Goal: Transaction & Acquisition: Purchase product/service

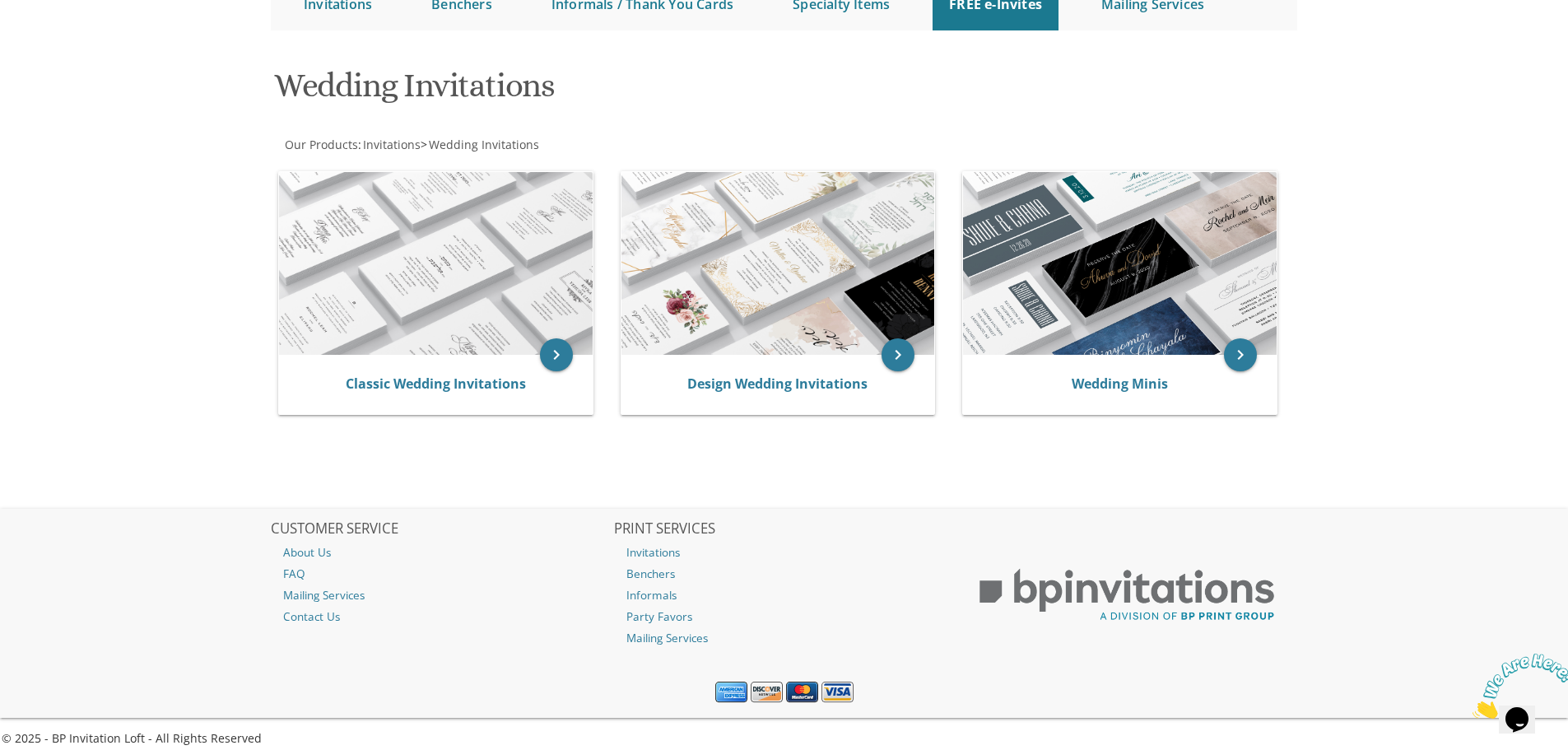
scroll to position [207, 0]
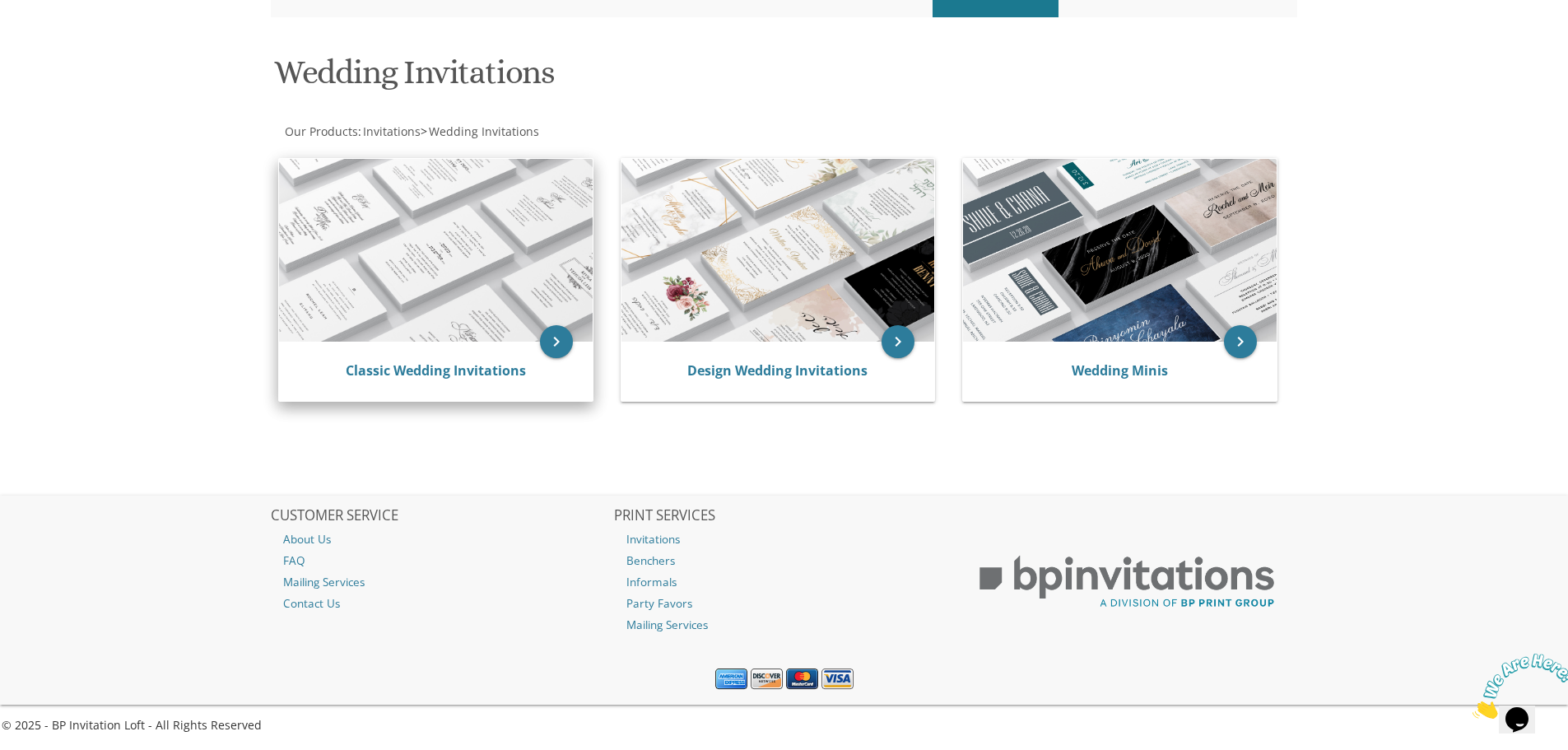
click at [471, 220] on img at bounding box center [435, 250] width 314 height 183
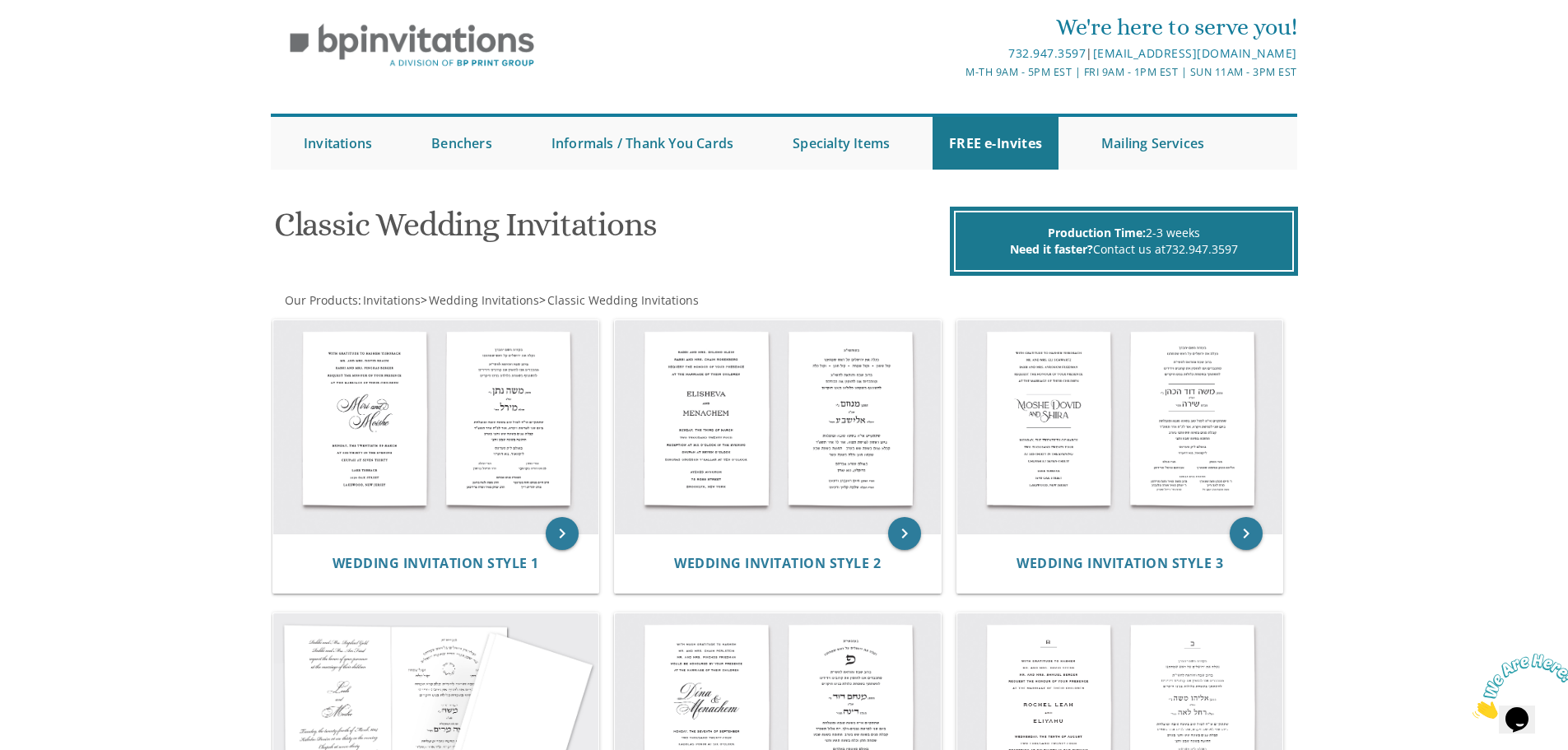
scroll to position [247, 0]
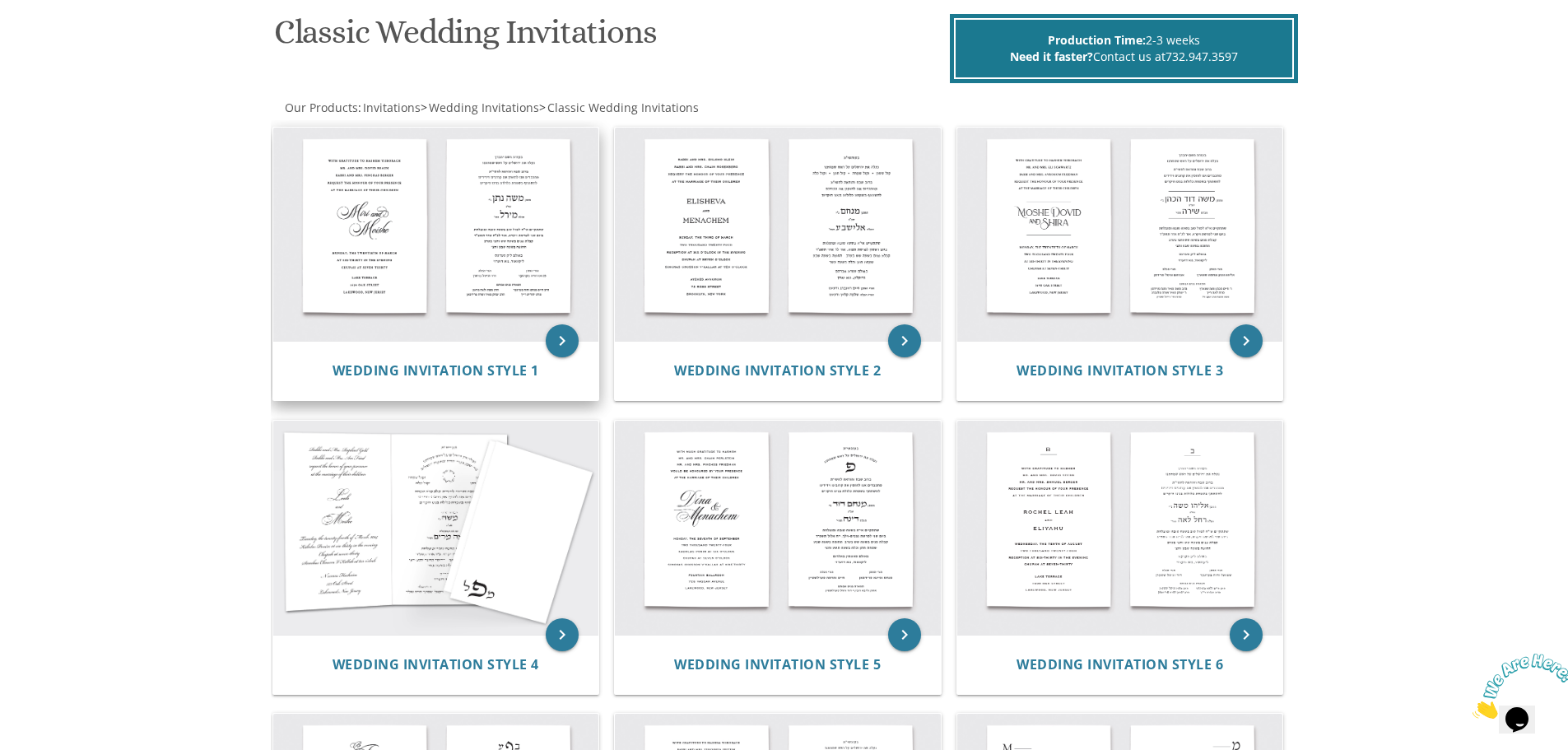
click at [373, 184] on img at bounding box center [436, 234] width 325 height 214
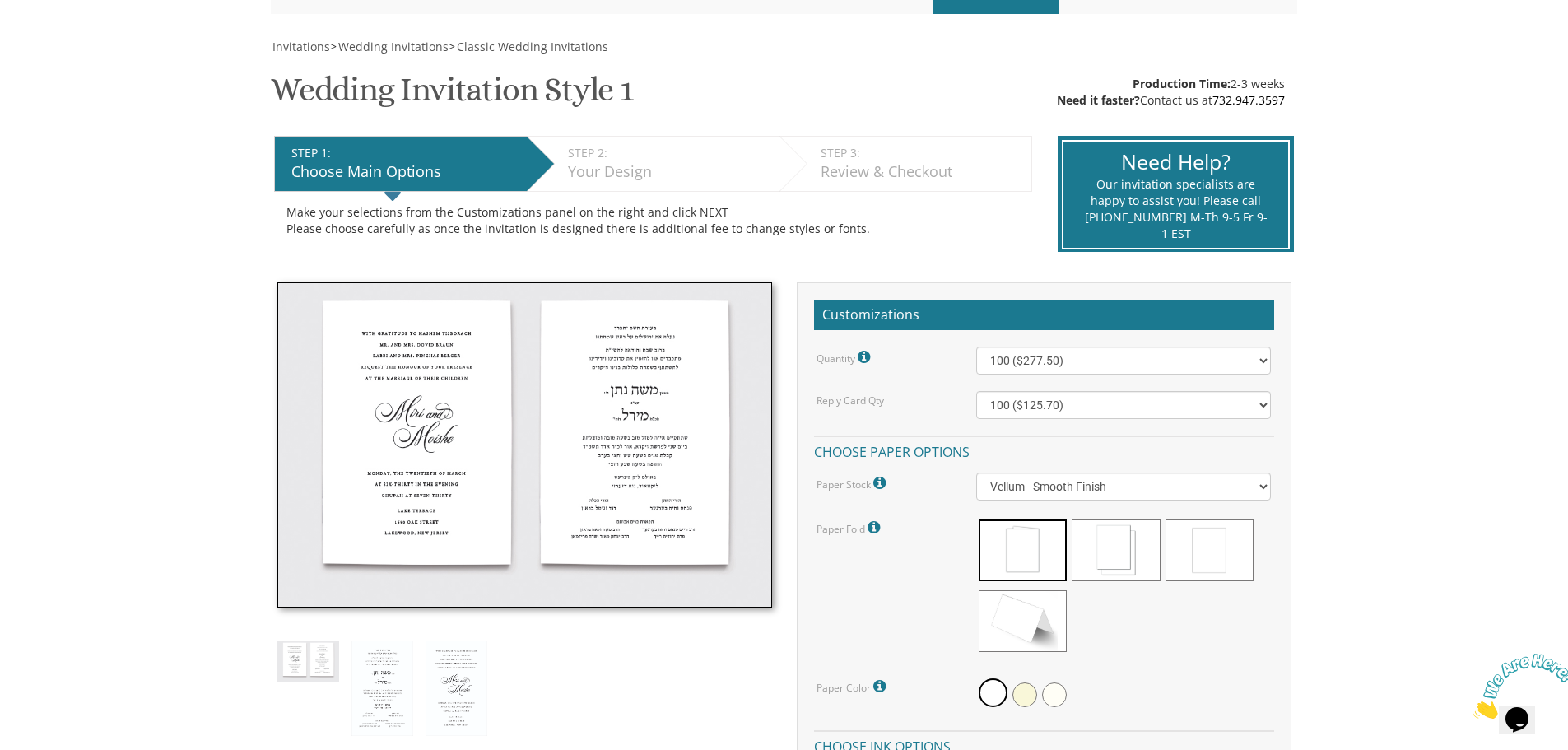
scroll to position [247, 0]
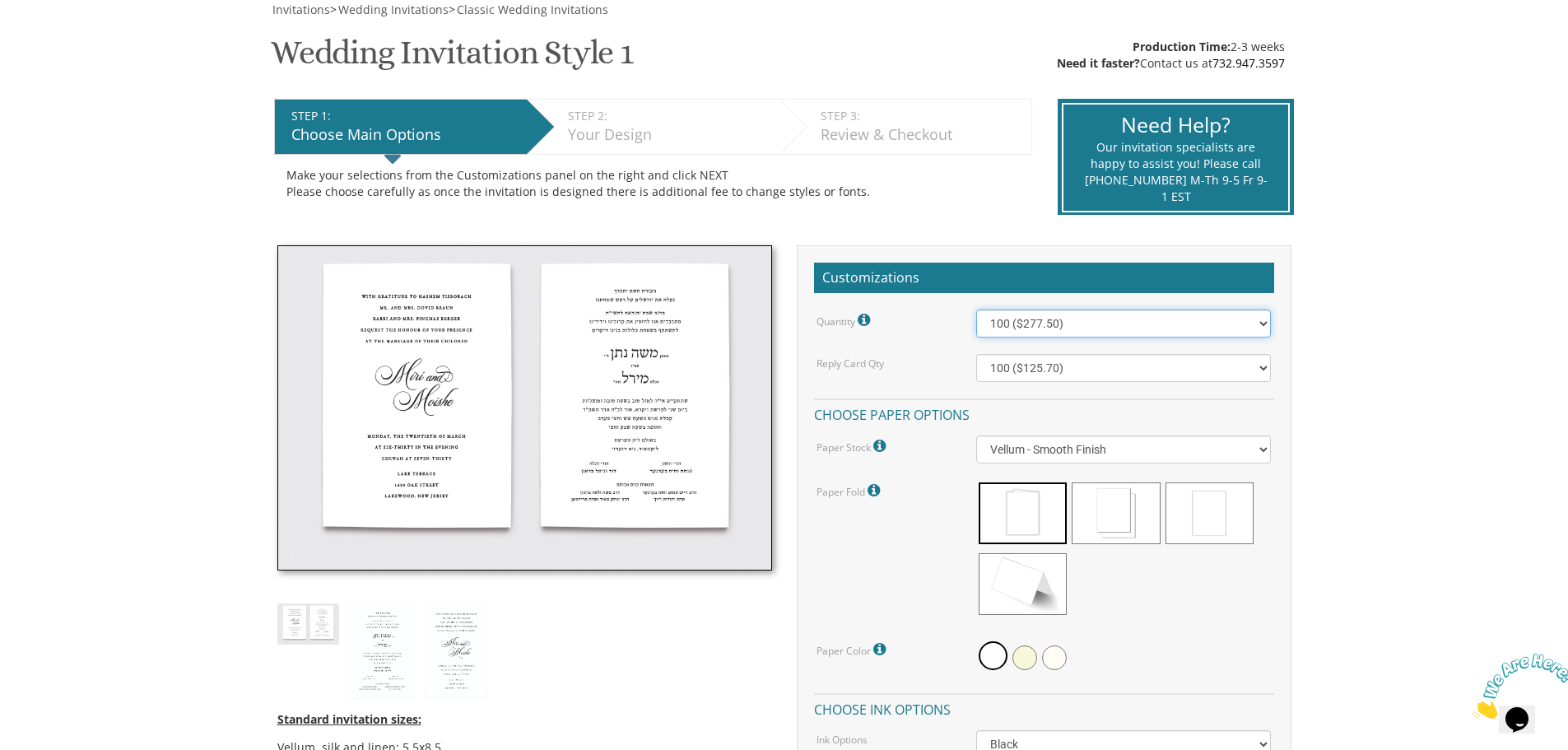
click at [1025, 318] on select "100 ($277.50) 200 ($330.45) 300 ($380.65) 400 ($432.70) 500 ($482.10) 600 ($534…" at bounding box center [1123, 324] width 294 height 28
select select "500"
click at [976, 310] on select "100 ($277.50) 200 ($330.45) 300 ($380.65) 400 ($432.70) 500 ($482.10) 600 ($534…" at bounding box center [1123, 324] width 294 height 28
click at [1107, 358] on select "100 ($125.70) 200 ($150.60) 300 ($177.95) 400 ($270.70) 500 ($225.30) 600 ($249…" at bounding box center [1123, 368] width 294 height 28
select select "500"
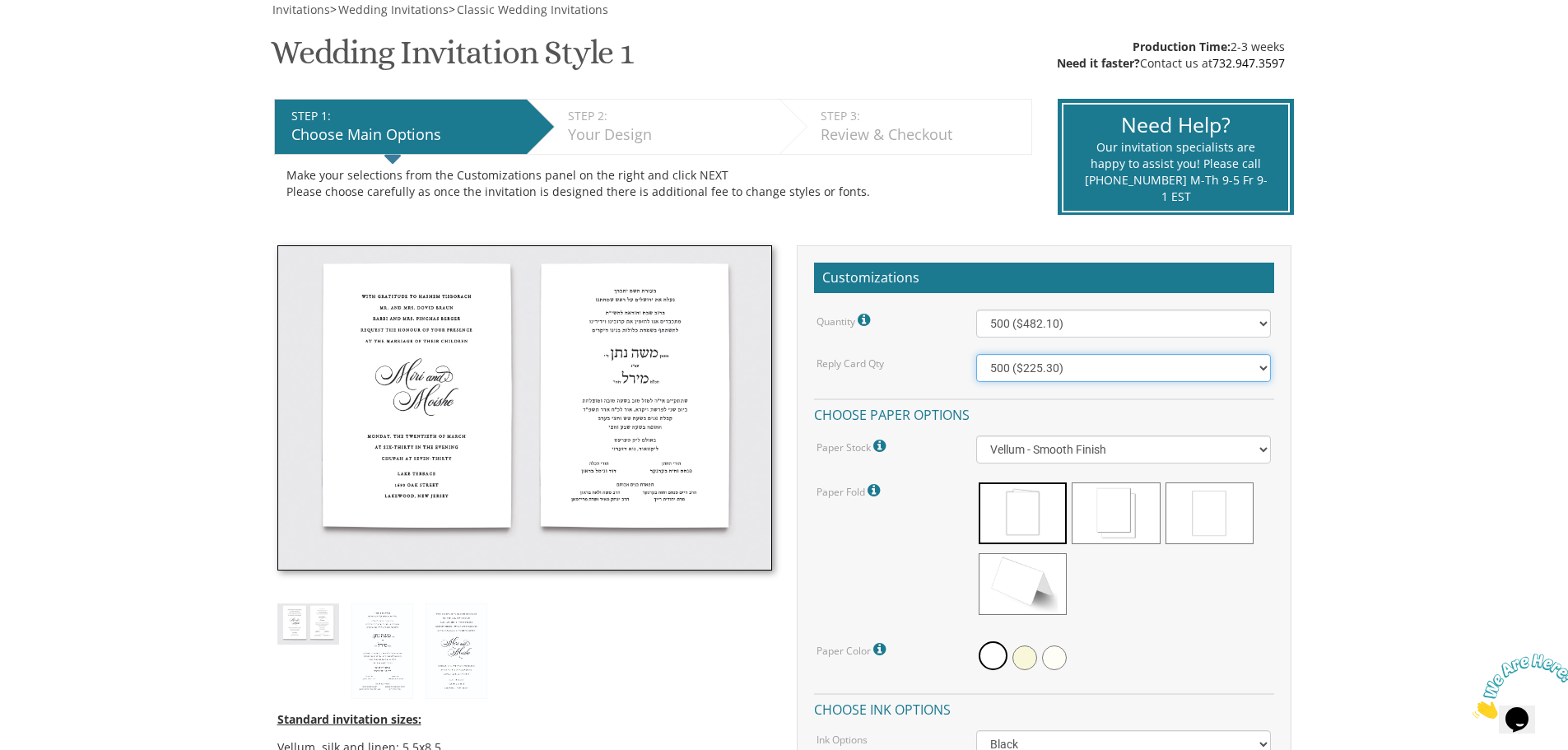
click at [976, 354] on select "100 ($125.70) 200 ($150.60) 300 ($177.95) 400 ($270.70) 500 ($225.30) 600 ($249…" at bounding box center [1123, 368] width 294 height 28
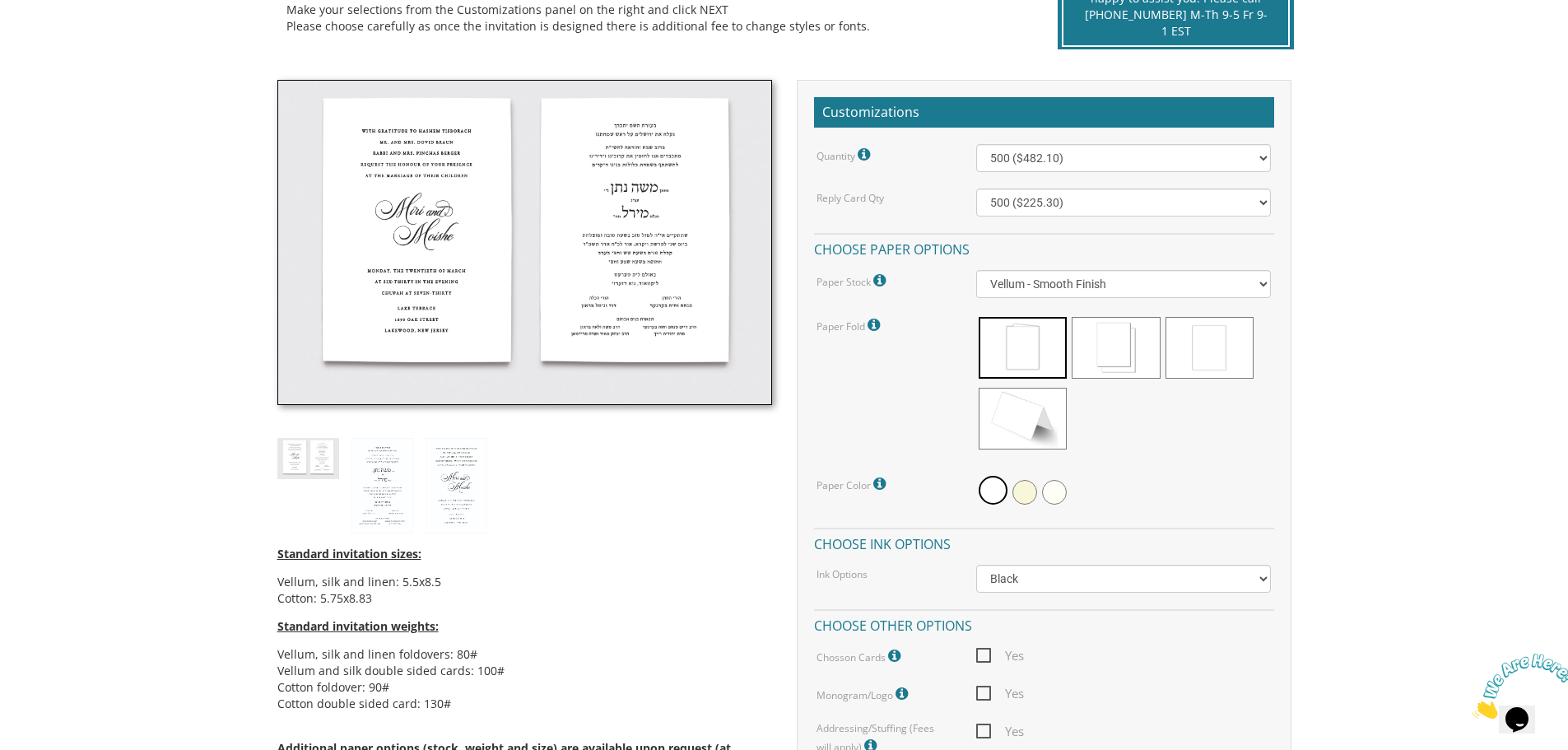
scroll to position [411, 0]
click at [1228, 337] on span at bounding box center [1210, 348] width 88 height 62
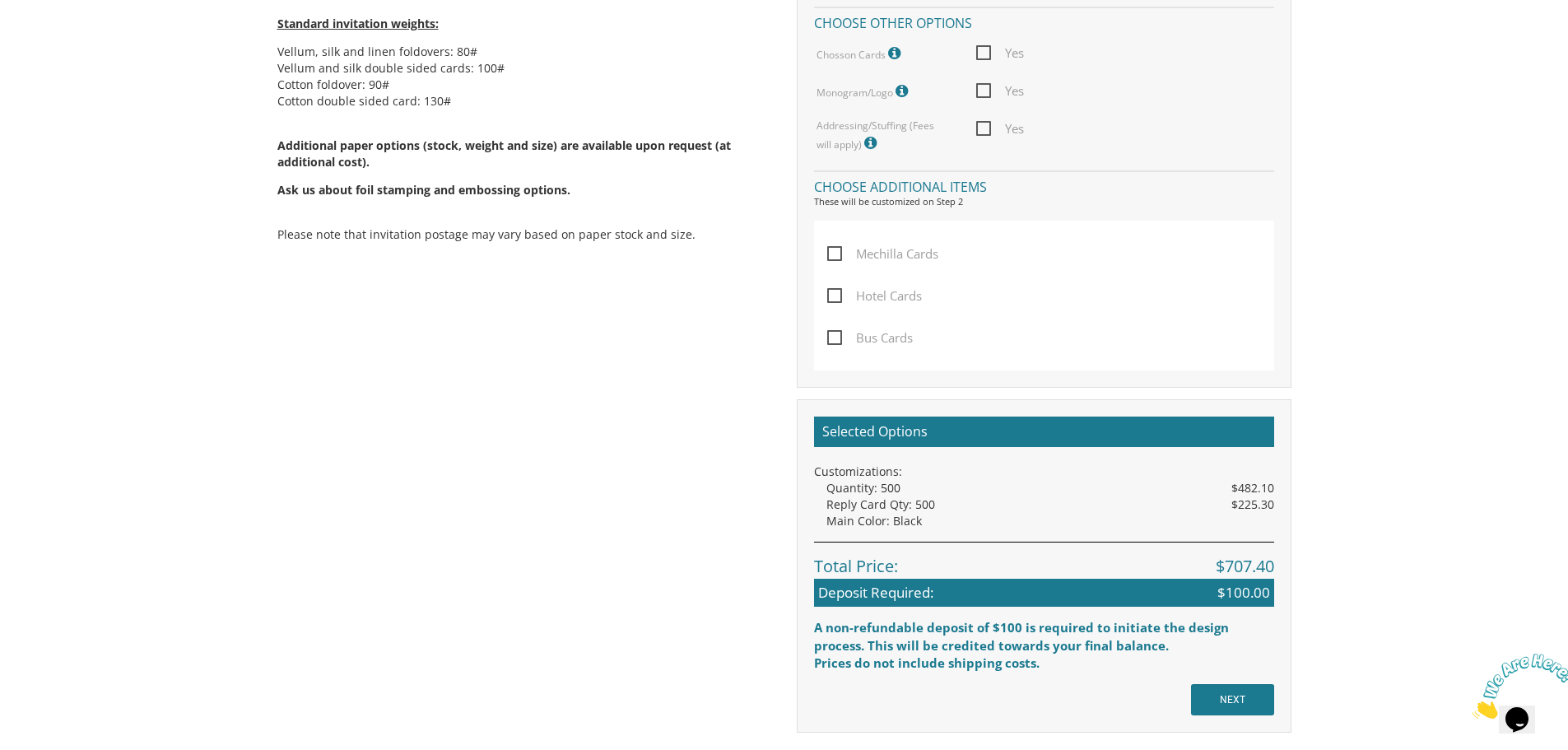
scroll to position [1317, 0]
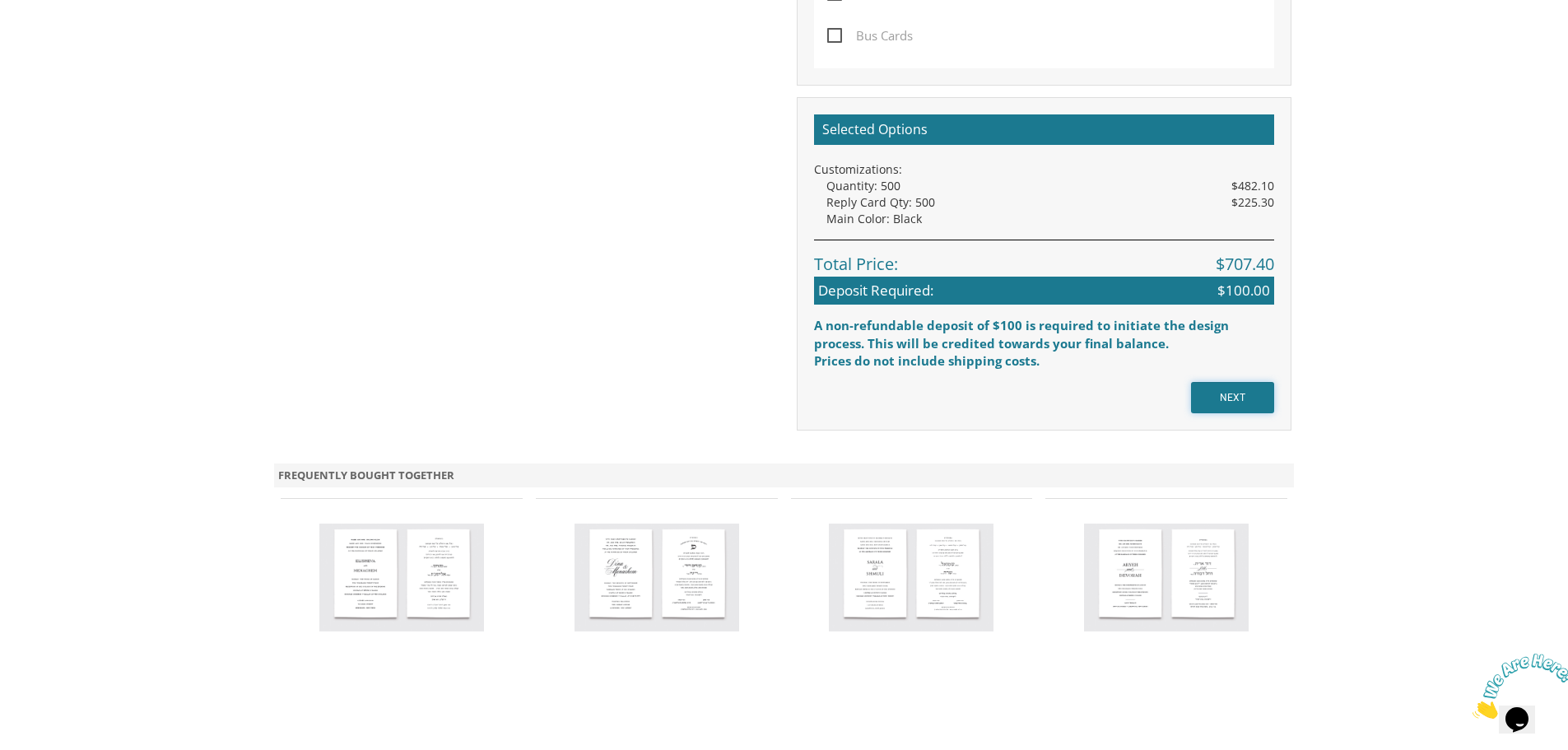
click at [1252, 401] on input "NEXT" at bounding box center [1232, 397] width 83 height 31
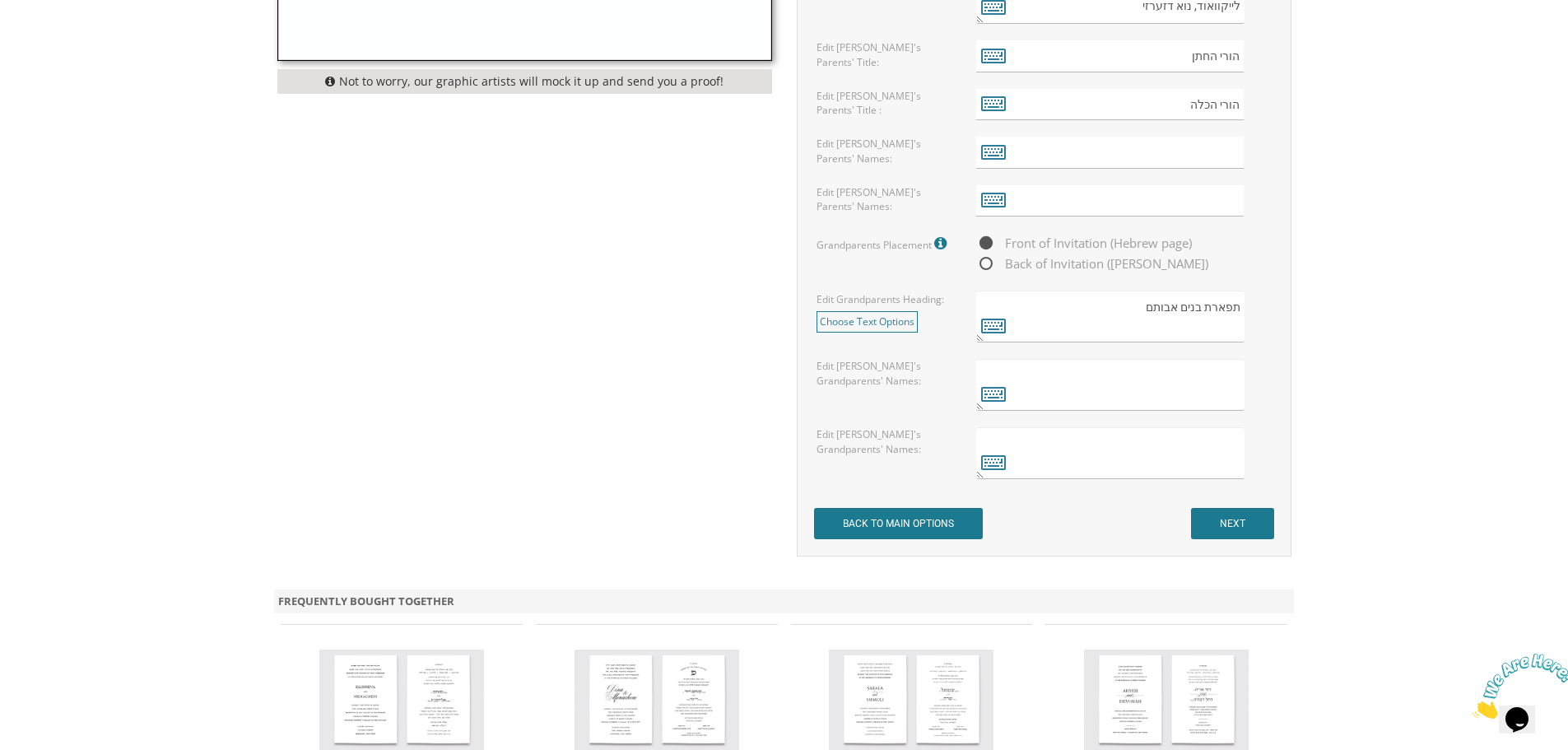
scroll to position [1317, 0]
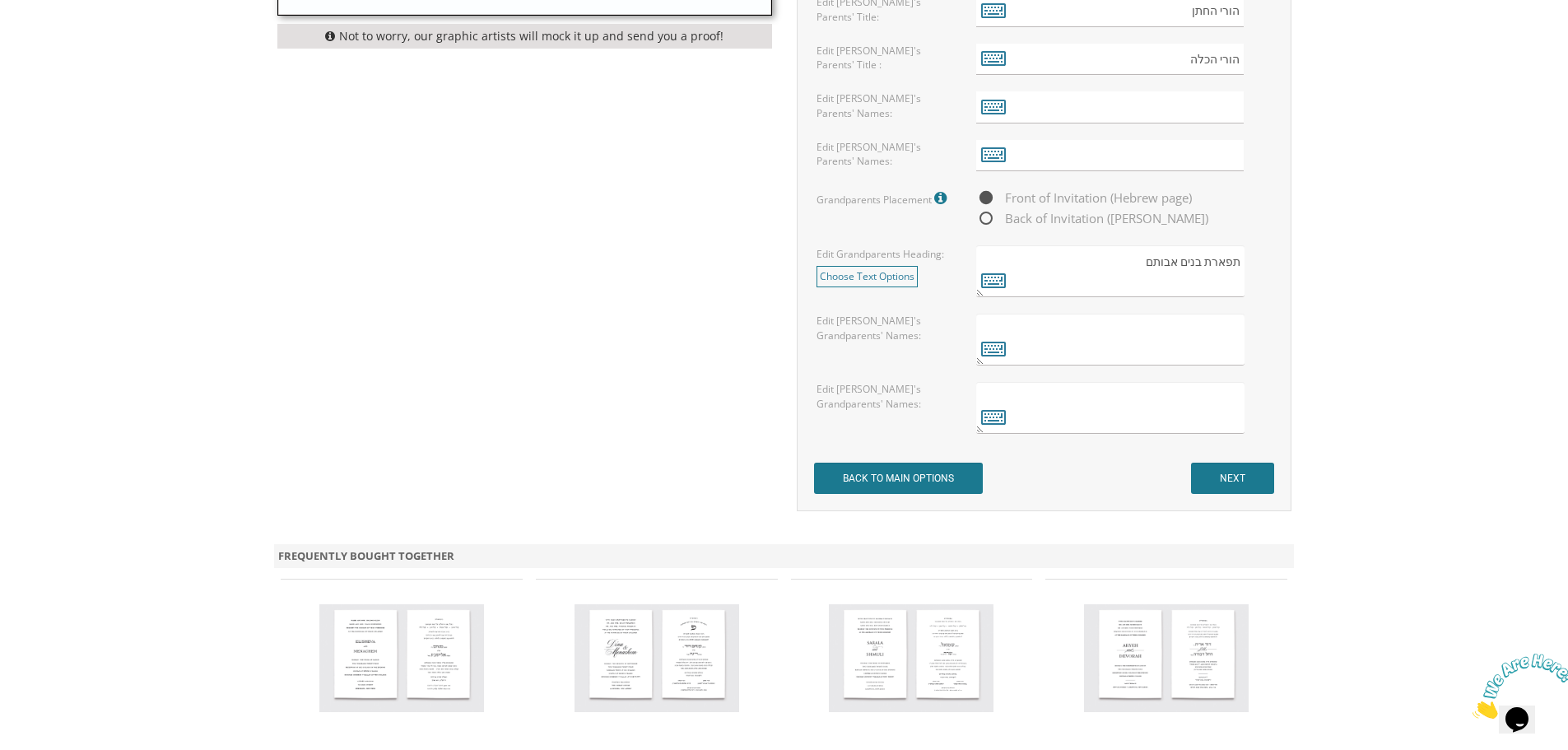
click at [1235, 474] on input "NEXT" at bounding box center [1232, 478] width 83 height 31
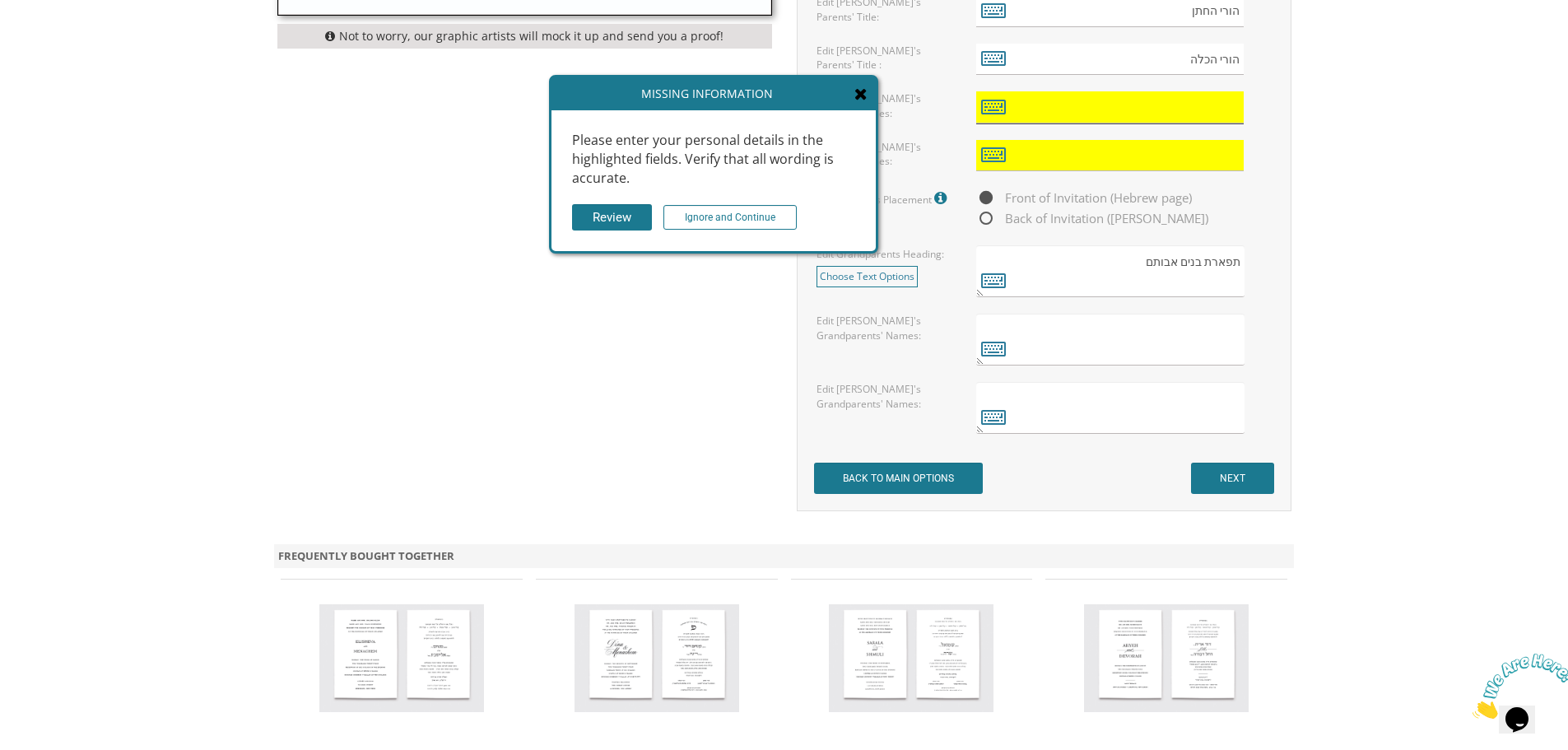
click at [1085, 115] on input "text" at bounding box center [1110, 107] width 267 height 32
click at [769, 215] on input "Ignore and Continue" at bounding box center [730, 218] width 134 height 25
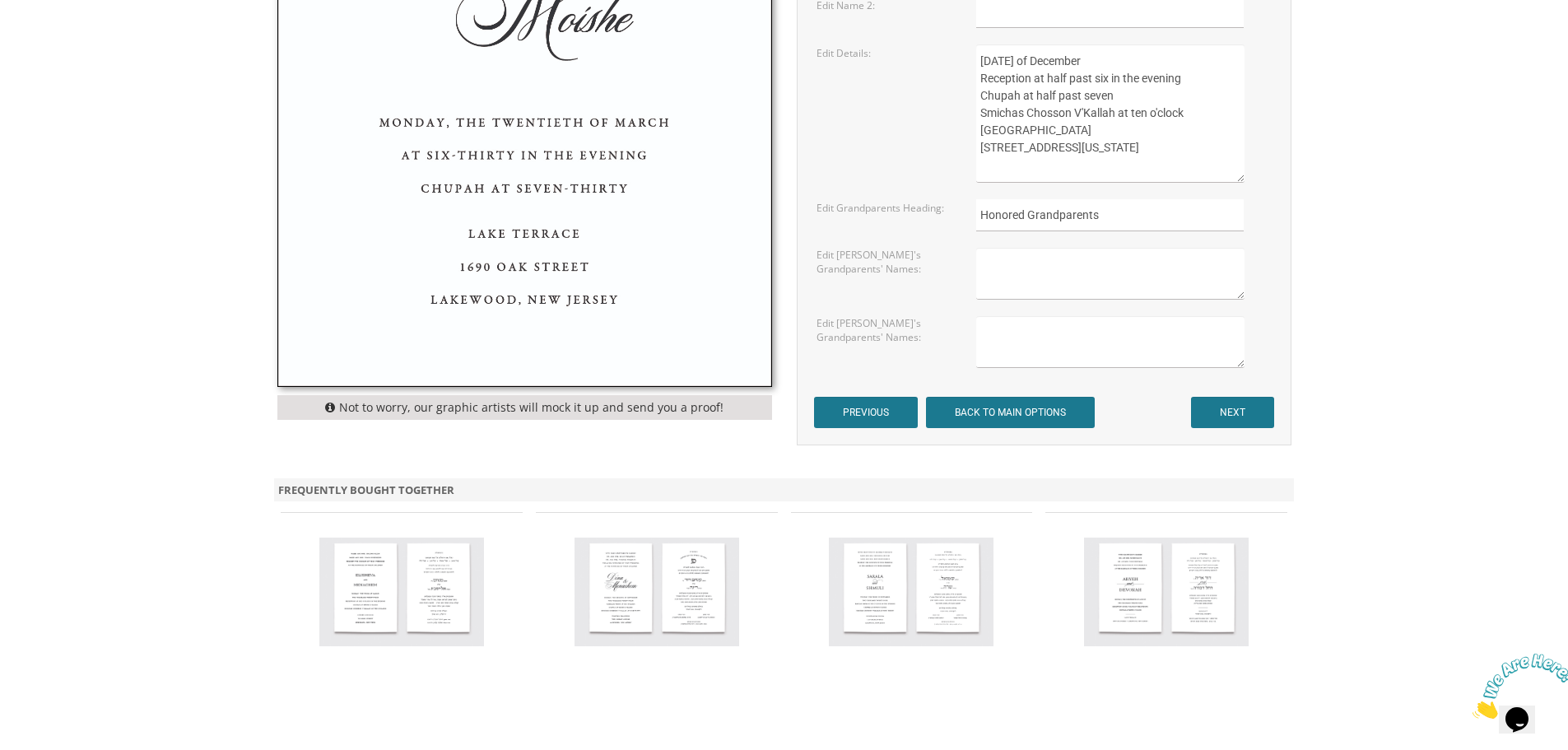
scroll to position [988, 0]
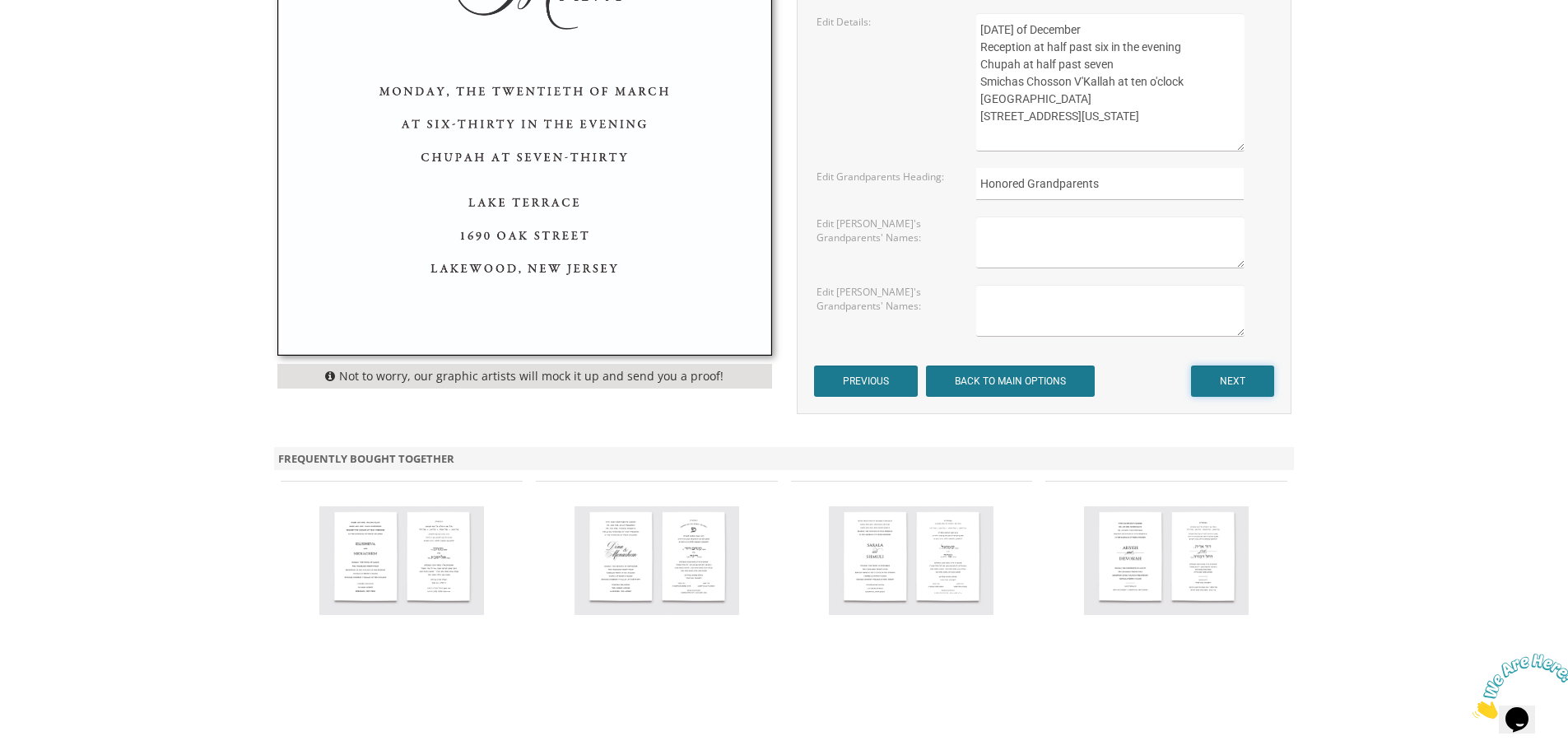
click at [1248, 377] on input "NEXT" at bounding box center [1232, 380] width 83 height 31
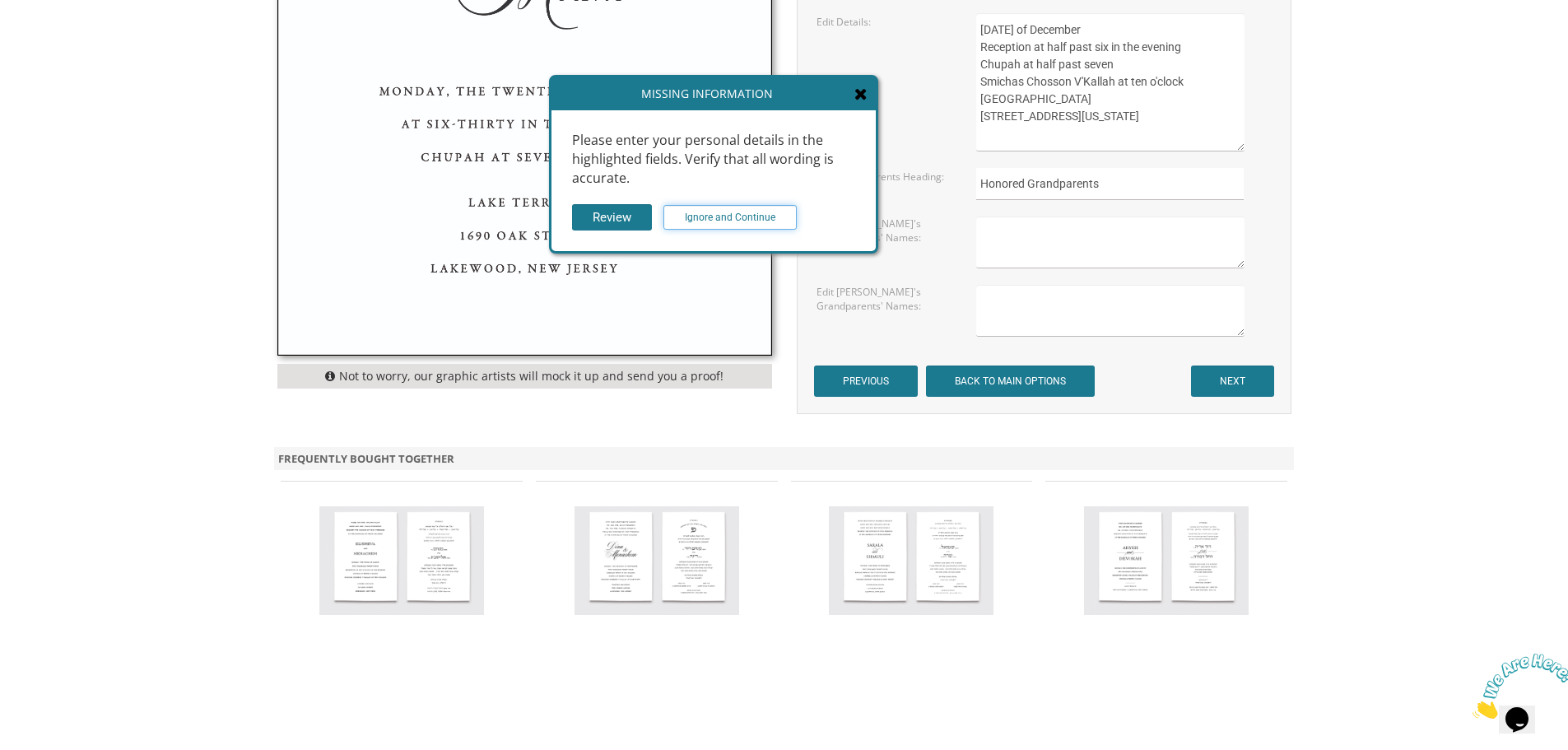
click at [730, 214] on input "Ignore and Continue" at bounding box center [730, 218] width 134 height 25
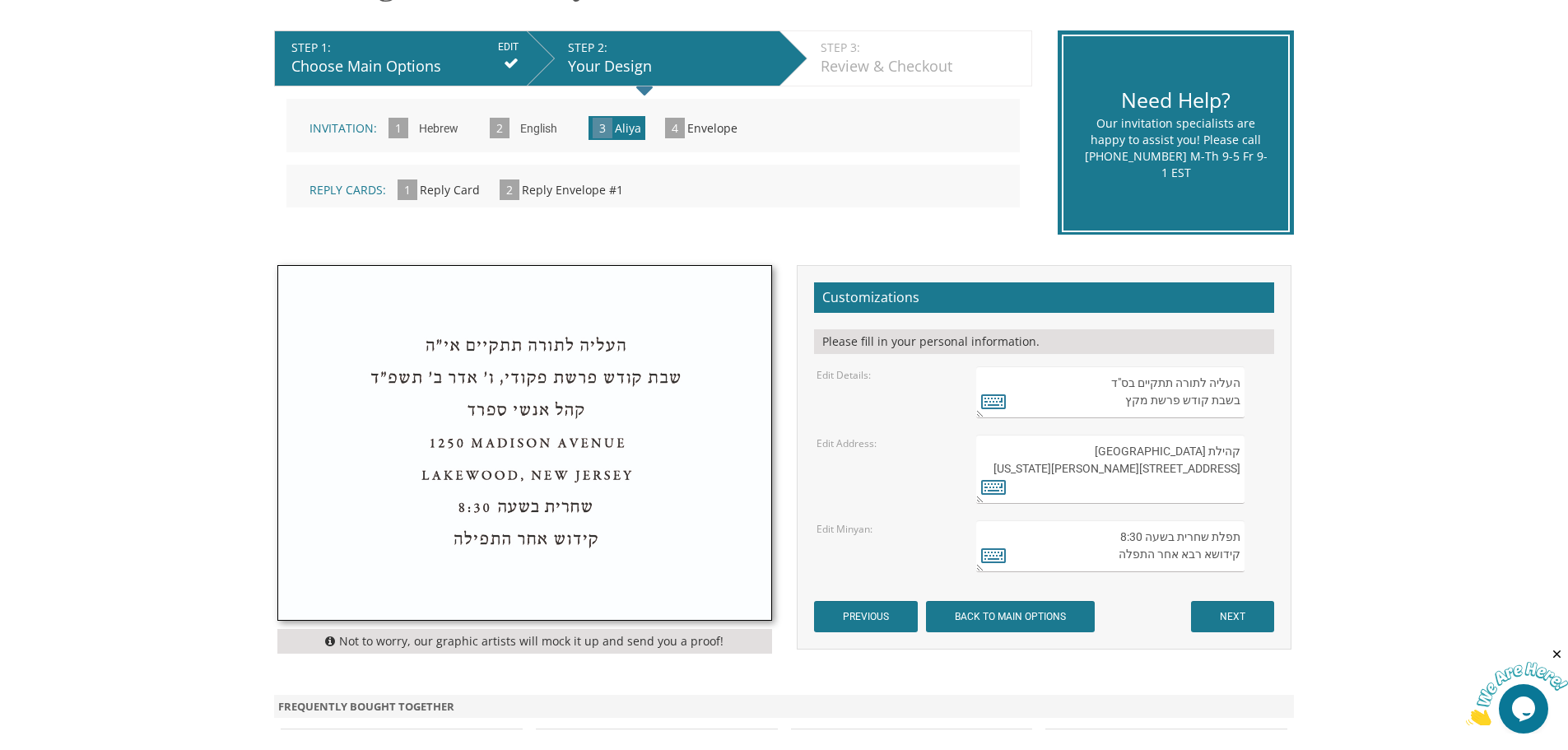
scroll to position [329, 0]
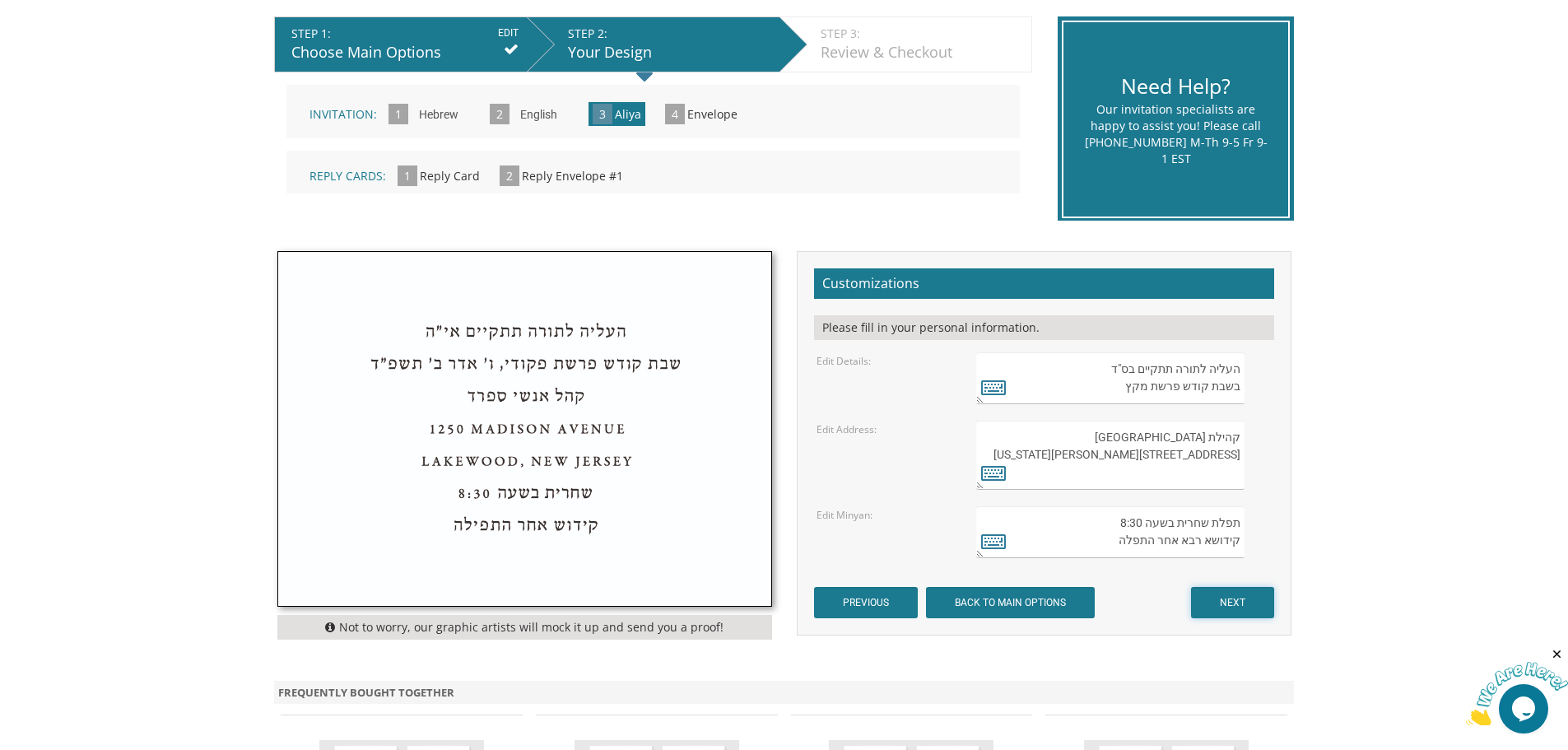
click at [1226, 599] on input "NEXT" at bounding box center [1232, 601] width 83 height 31
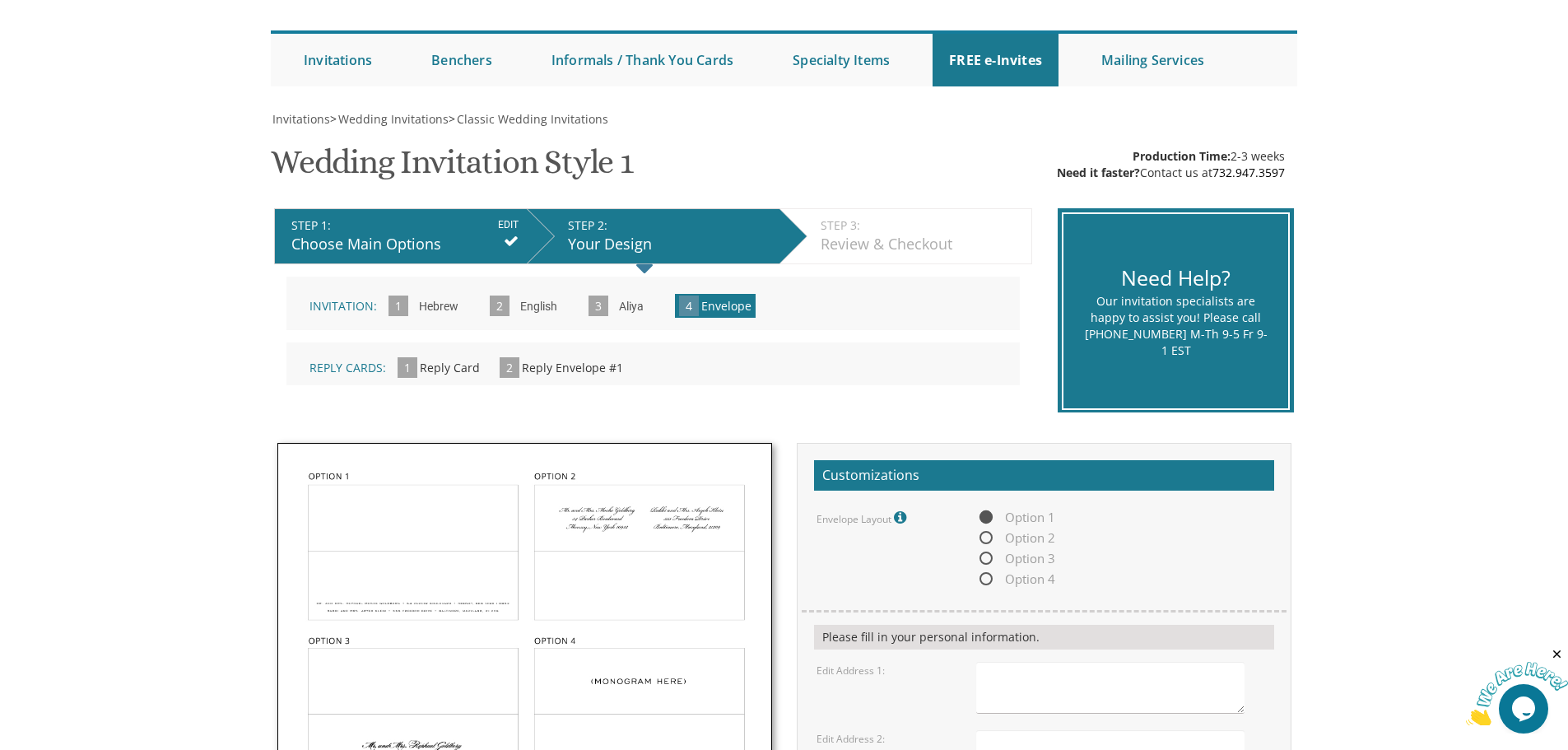
scroll to position [411, 0]
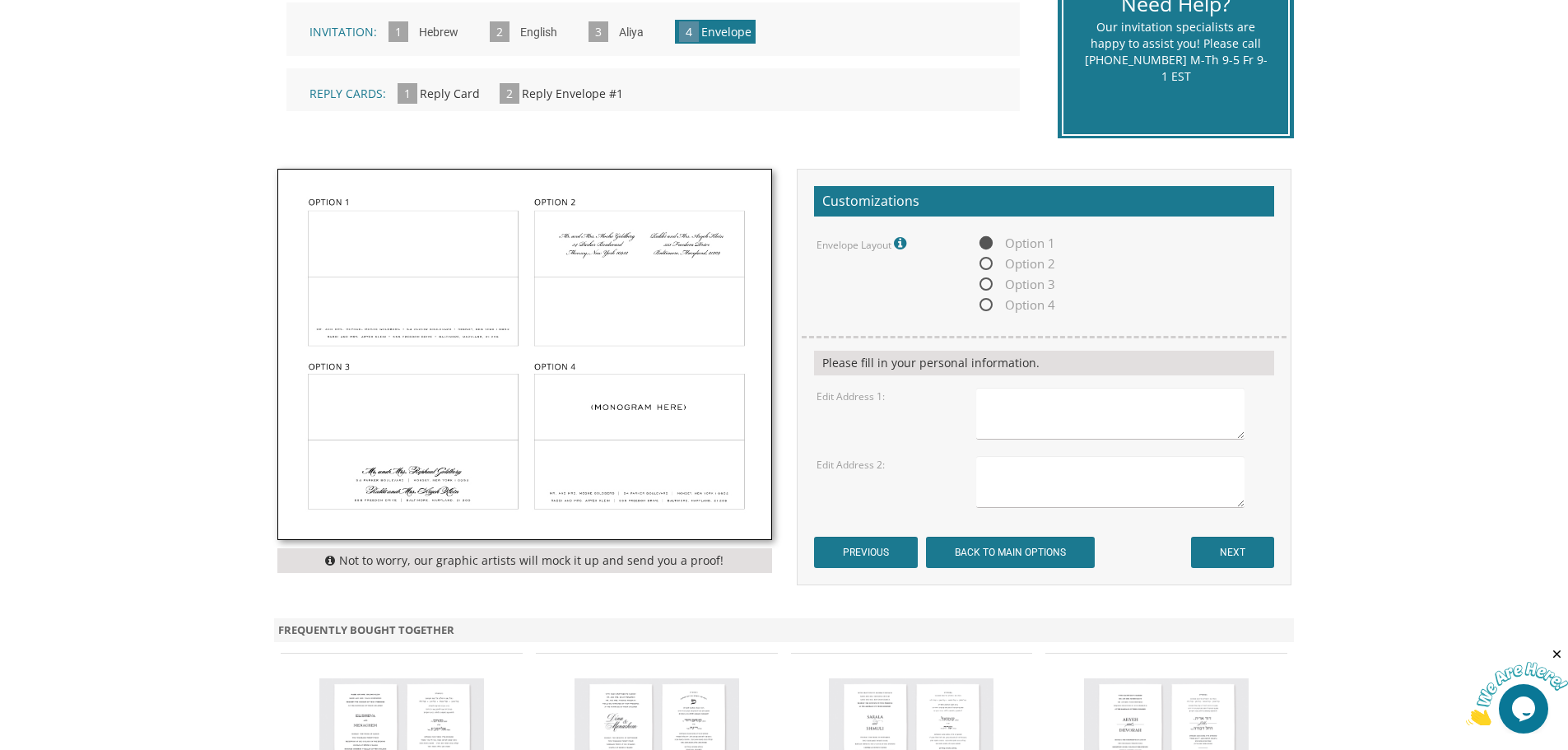
click at [394, 302] on img at bounding box center [524, 355] width 493 height 370
click at [1249, 558] on input "NEXT" at bounding box center [1232, 552] width 83 height 31
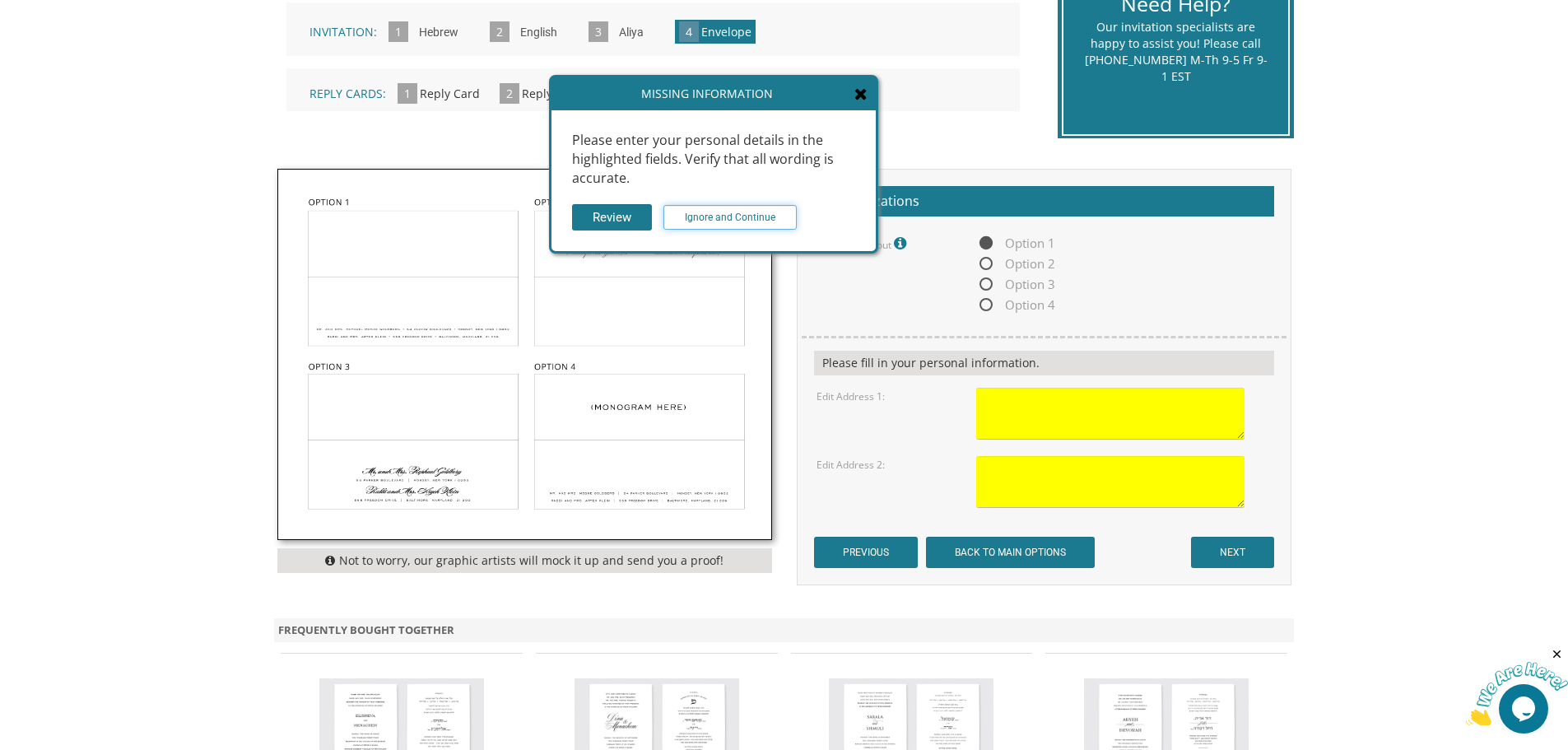
click at [751, 205] on input "Ignore and Continue" at bounding box center [730, 218] width 134 height 25
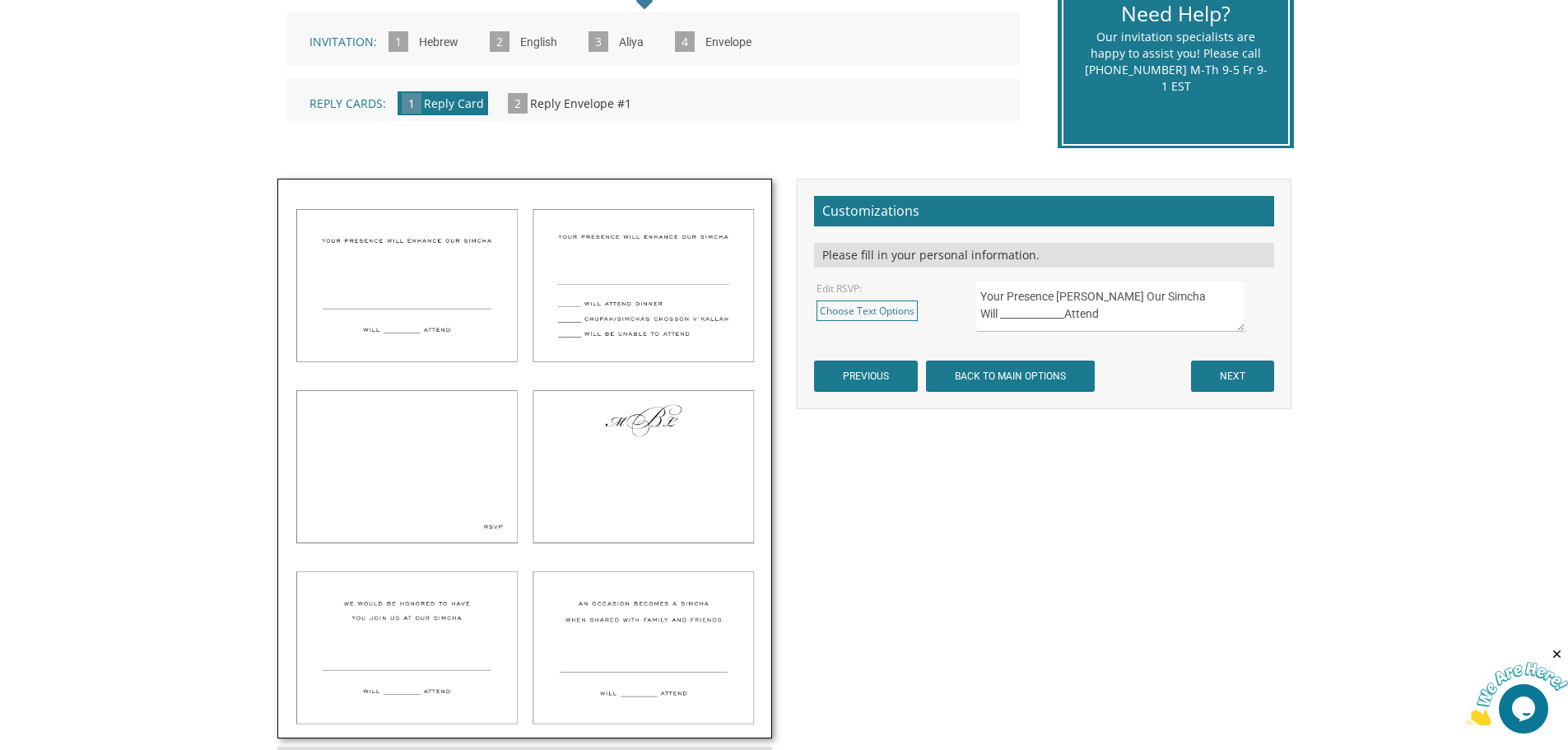
scroll to position [411, 0]
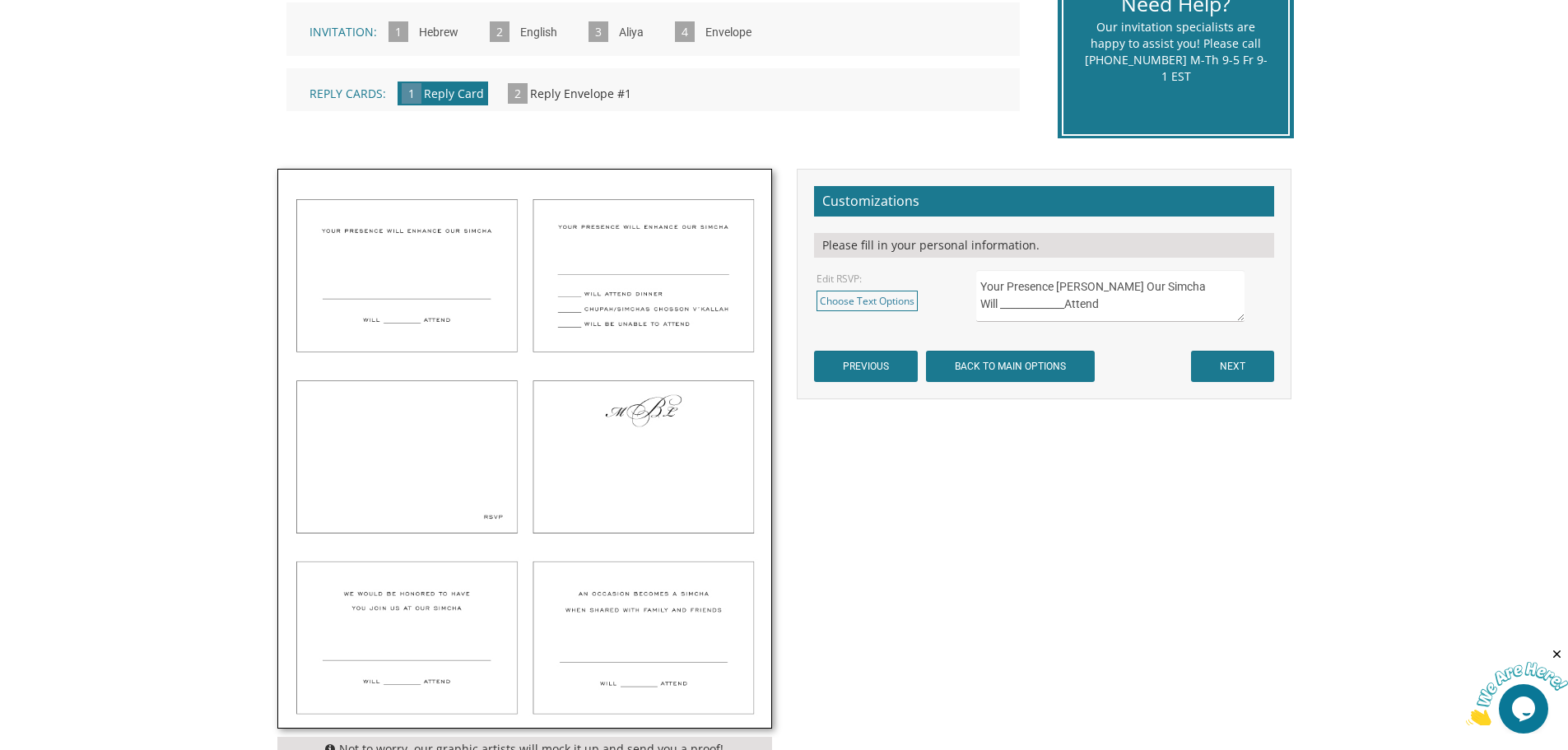
click at [417, 446] on img at bounding box center [524, 449] width 493 height 559
click at [1234, 363] on input "NEXT" at bounding box center [1232, 365] width 83 height 31
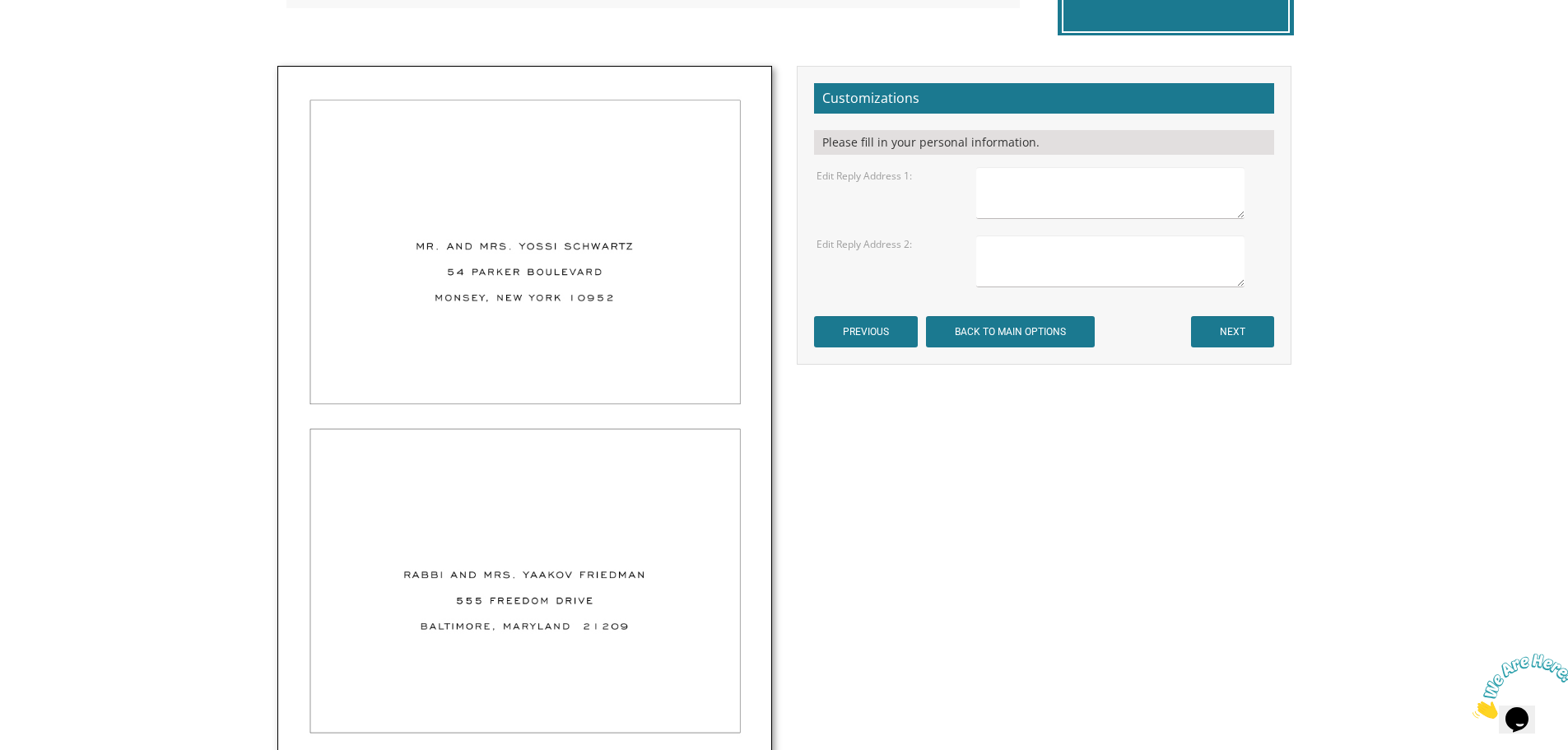
scroll to position [494, 0]
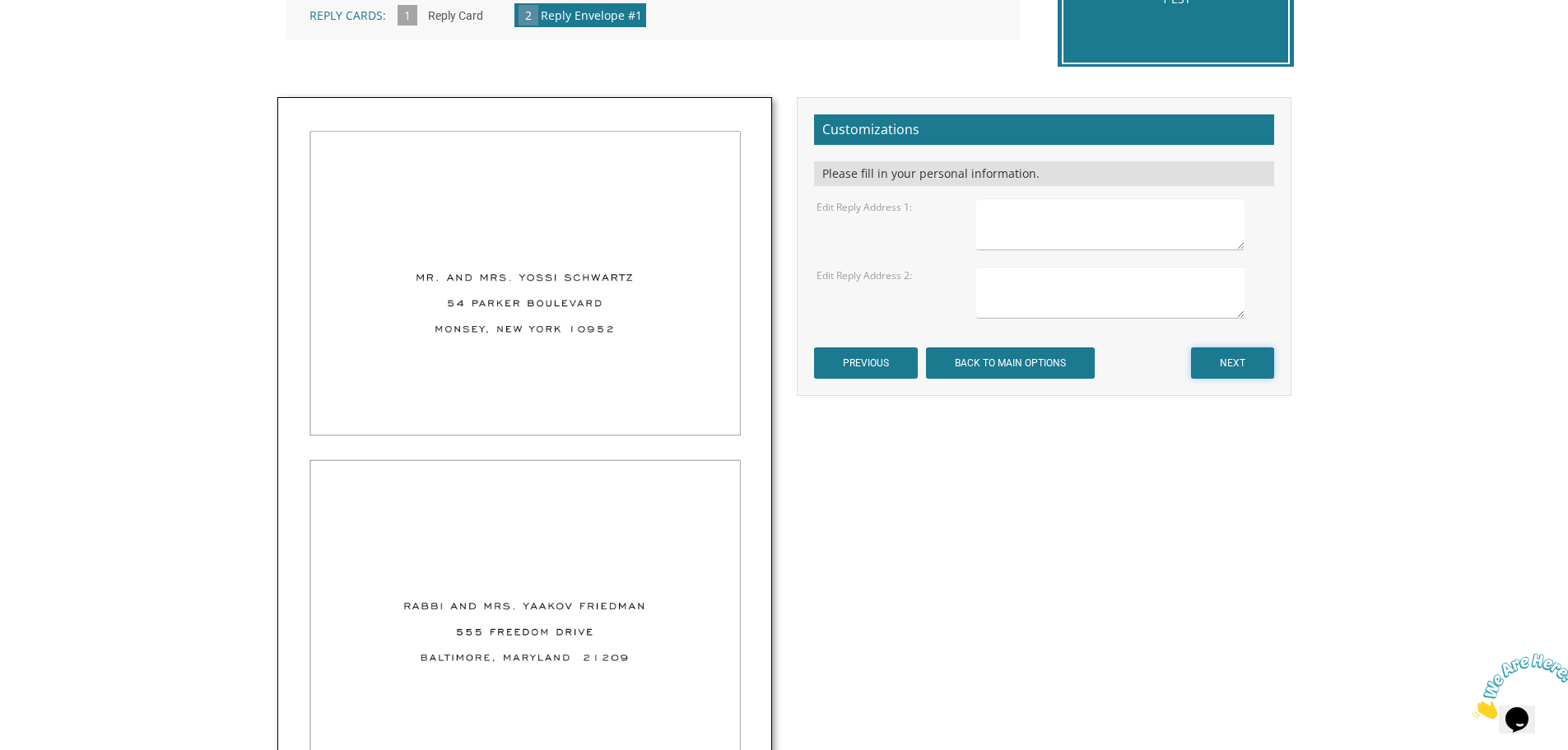
click at [1236, 358] on input "NEXT" at bounding box center [1232, 363] width 83 height 31
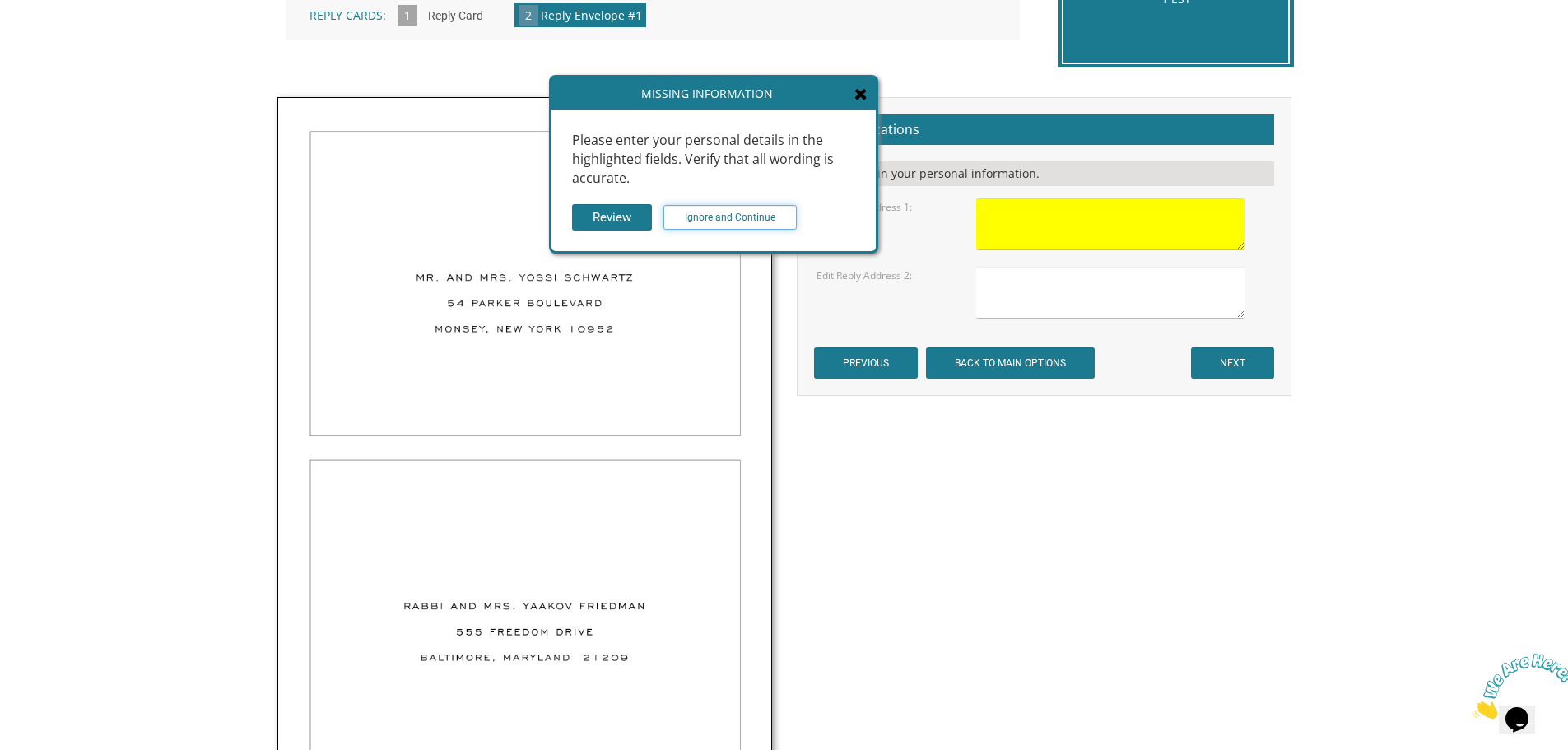
click at [761, 223] on input "Ignore and Continue" at bounding box center [730, 218] width 134 height 25
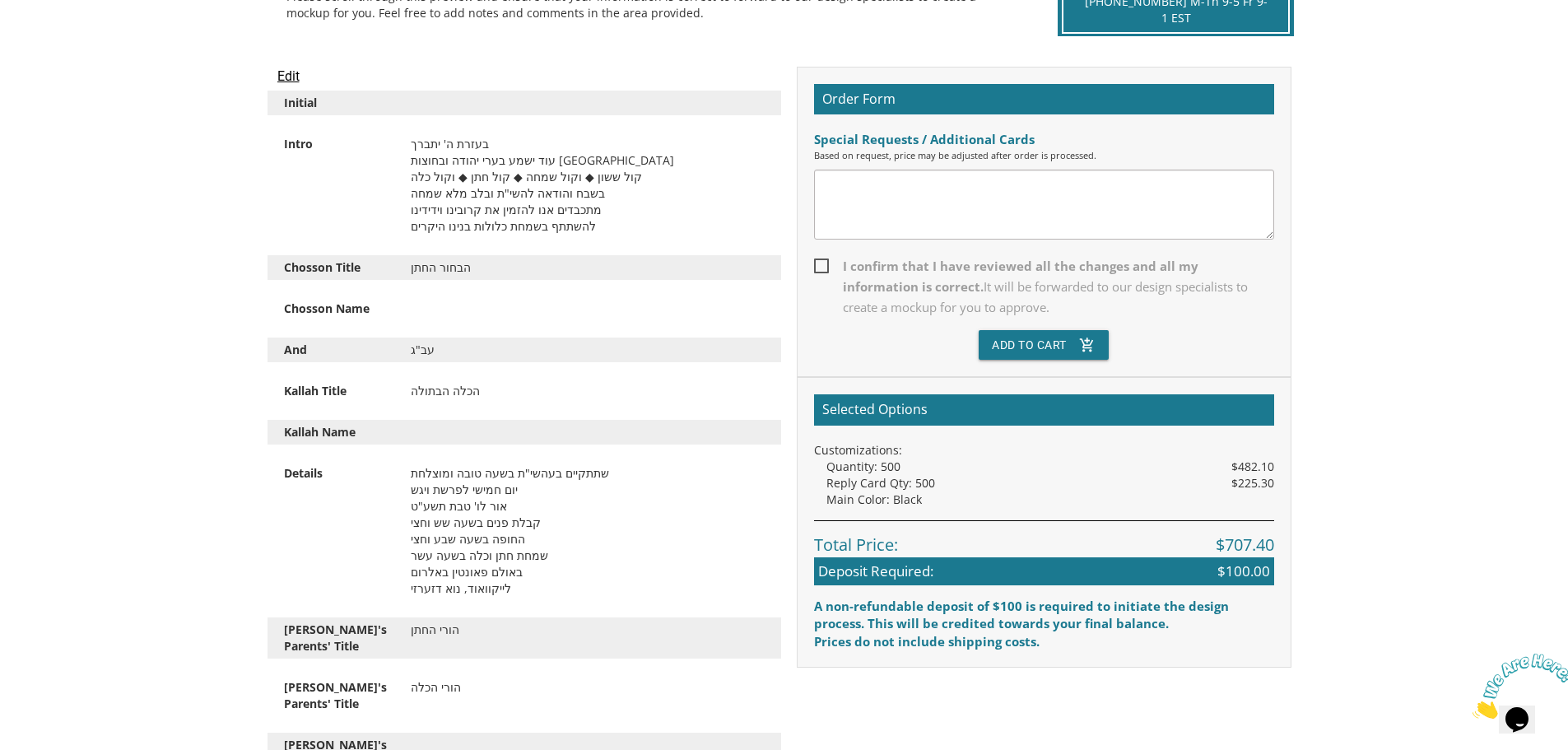
scroll to position [494, 0]
